Goal: Task Accomplishment & Management: Complete application form

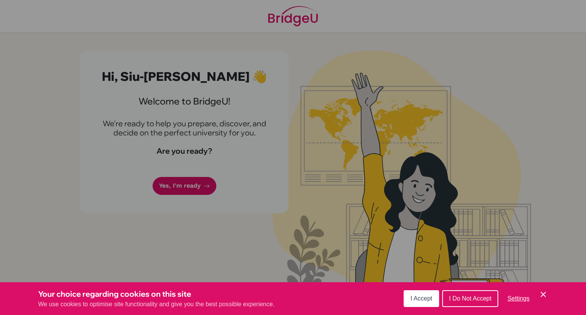
click at [423, 304] on button "I Accept" at bounding box center [421, 298] width 35 height 17
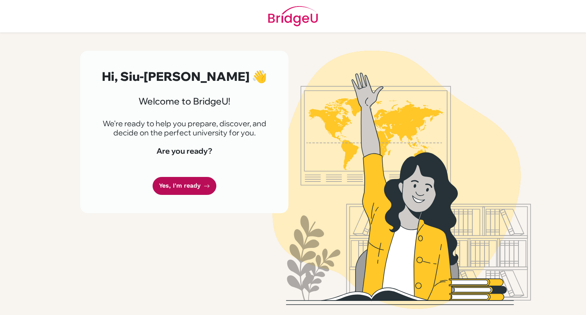
click at [197, 190] on link "Yes, I'm ready" at bounding box center [185, 186] width 64 height 18
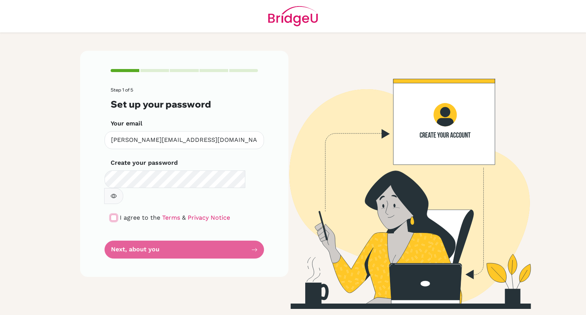
click at [112, 215] on input "checkbox" at bounding box center [114, 218] width 6 height 6
checkbox input "true"
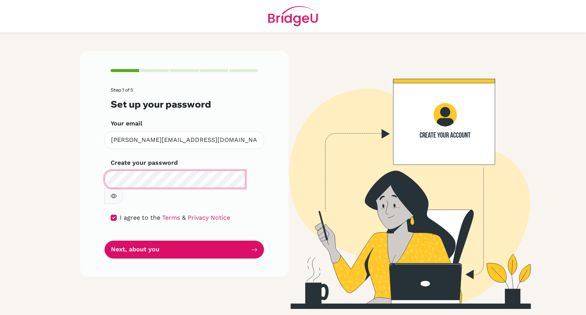
click at [105, 241] on button "Next, about you" at bounding box center [184, 250] width 159 height 18
